Goal: Complete application form

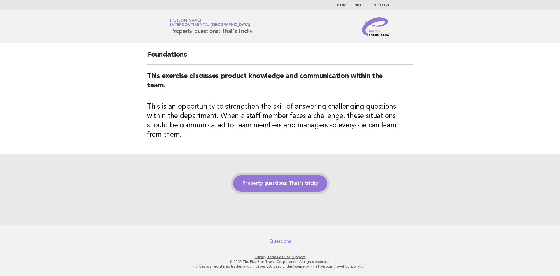
click at [277, 176] on link "Property questions: That's tricky" at bounding box center [280, 183] width 94 height 16
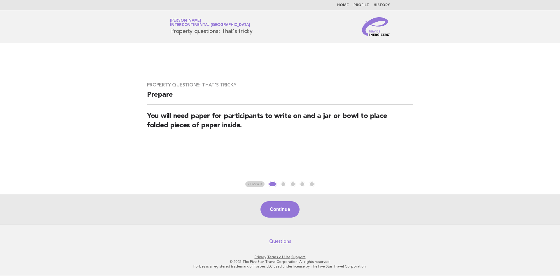
drag, startPoint x: 47, startPoint y: 118, endPoint x: 63, endPoint y: 124, distance: 17.3
click at [47, 118] on main "Property questions: That's tricky Prepare You will need paper for participants …" at bounding box center [280, 133] width 560 height 181
click at [274, 209] on button "Continue" at bounding box center [279, 209] width 39 height 16
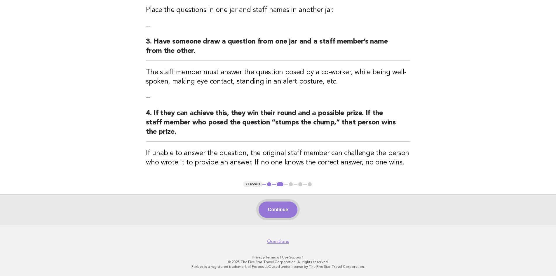
click at [280, 211] on button "Continue" at bounding box center [277, 209] width 39 height 16
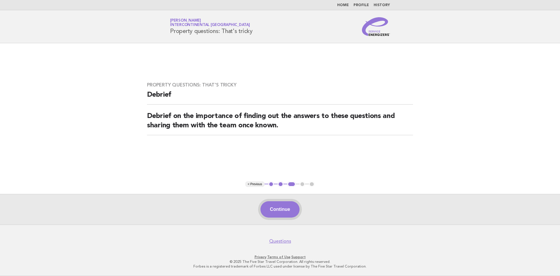
click at [284, 210] on button "Continue" at bounding box center [279, 209] width 39 height 16
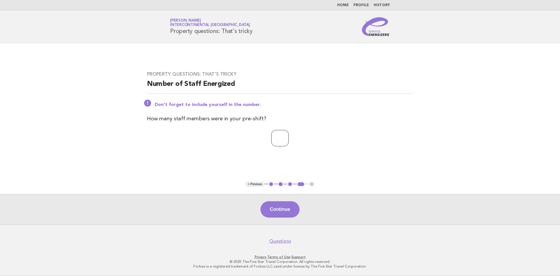
type input "*"
click at [289, 136] on input "*" at bounding box center [280, 138] width 18 height 16
click at [276, 208] on button "Continue" at bounding box center [279, 209] width 39 height 16
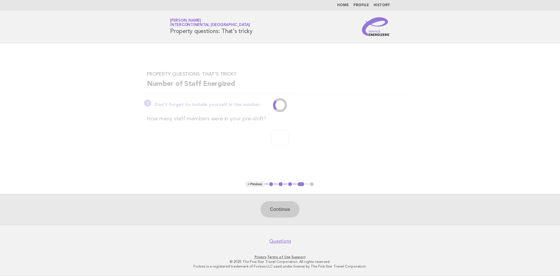
drag, startPoint x: 331, startPoint y: 199, endPoint x: 339, endPoint y: 205, distance: 10.6
click at [338, 204] on div "Continue" at bounding box center [280, 209] width 560 height 31
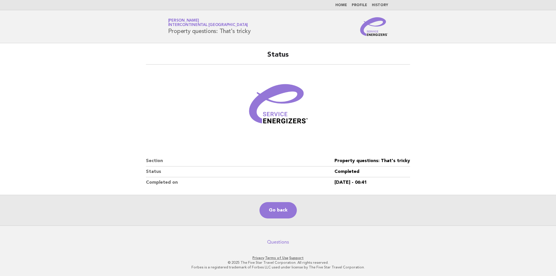
click at [272, 244] on link "Questions" at bounding box center [278, 242] width 22 height 6
